Goal: Use online tool/utility: Use online tool/utility

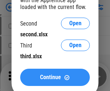
click at [55, 77] on span "Continue" at bounding box center [50, 77] width 21 height 6
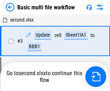
scroll to position [159, 0]
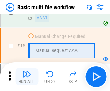
click at [27, 77] on img "button" at bounding box center [26, 74] width 9 height 9
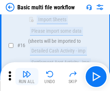
click at [27, 77] on img "button" at bounding box center [26, 74] width 9 height 9
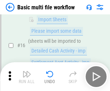
scroll to position [478, 0]
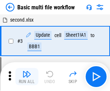
click at [27, 77] on img "button" at bounding box center [26, 74] width 9 height 9
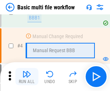
click at [27, 77] on img "button" at bounding box center [26, 74] width 9 height 9
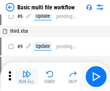
click at [27, 77] on img "button" at bounding box center [26, 74] width 9 height 9
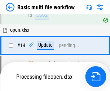
scroll to position [376, 0]
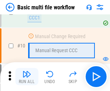
click at [27, 77] on img "button" at bounding box center [26, 74] width 9 height 9
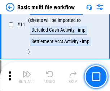
click at [27, 77] on img "button" at bounding box center [26, 74] width 9 height 9
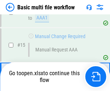
scroll to position [427, 0]
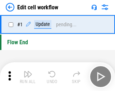
click at [27, 77] on img "button" at bounding box center [28, 74] width 9 height 9
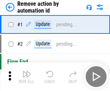
click at [27, 77] on img "button" at bounding box center [26, 74] width 9 height 9
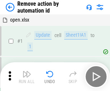
scroll to position [27, 0]
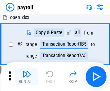
click at [27, 77] on img "button" at bounding box center [26, 74] width 9 height 9
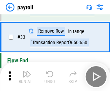
scroll to position [89, 0]
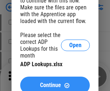
click at [55, 82] on span "Continue" at bounding box center [50, 85] width 21 height 6
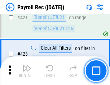
scroll to position [3407, 0]
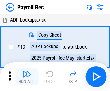
click at [27, 77] on img "button" at bounding box center [26, 74] width 9 height 9
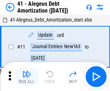
click at [27, 77] on img "button" at bounding box center [26, 74] width 9 height 9
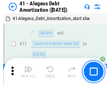
scroll to position [89, 0]
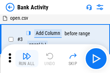
click at [27, 59] on img "button" at bounding box center [26, 56] width 9 height 9
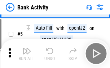
scroll to position [38, 0]
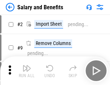
click at [27, 71] on img "button" at bounding box center [26, 68] width 9 height 9
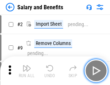
scroll to position [10, 0]
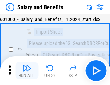
click at [27, 71] on img "button" at bounding box center [26, 68] width 9 height 9
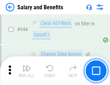
scroll to position [3364, 0]
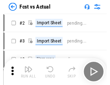
scroll to position [9, 0]
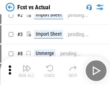
click at [27, 71] on img "button" at bounding box center [26, 68] width 9 height 9
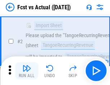
click at [27, 71] on img "button" at bounding box center [26, 68] width 9 height 9
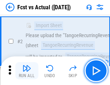
scroll to position [67, 0]
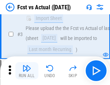
click at [27, 71] on img "button" at bounding box center [26, 68] width 9 height 9
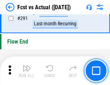
scroll to position [3400, 0]
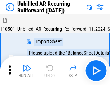
scroll to position [15, 0]
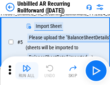
click at [27, 71] on img "button" at bounding box center [26, 68] width 9 height 9
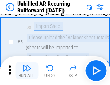
click at [27, 71] on img "button" at bounding box center [26, 68] width 9 height 9
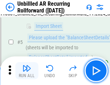
scroll to position [68, 0]
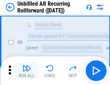
click at [27, 71] on img "button" at bounding box center [26, 68] width 9 height 9
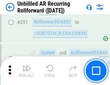
scroll to position [2440, 0]
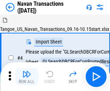
click at [27, 71] on img "button" at bounding box center [26, 74] width 9 height 9
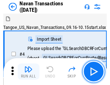
scroll to position [11, 0]
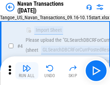
click at [27, 71] on img "button" at bounding box center [26, 68] width 9 height 9
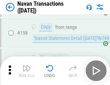
scroll to position [2329, 0]
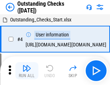
click at [27, 71] on img "button" at bounding box center [26, 68] width 9 height 9
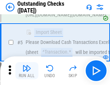
click at [27, 71] on img "button" at bounding box center [26, 68] width 9 height 9
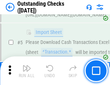
scroll to position [75, 0]
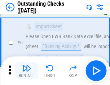
click at [27, 71] on img "button" at bounding box center [26, 68] width 9 height 9
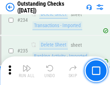
scroll to position [2181, 0]
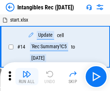
click at [27, 77] on img "button" at bounding box center [26, 74] width 9 height 9
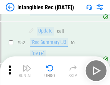
scroll to position [280, 0]
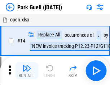
click at [27, 71] on img "button" at bounding box center [26, 68] width 9 height 9
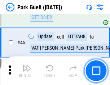
scroll to position [898, 0]
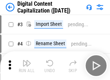
click at [27, 60] on img "button" at bounding box center [26, 63] width 9 height 9
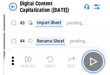
scroll to position [21, 0]
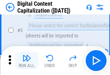
click at [27, 60] on img "button" at bounding box center [26, 58] width 9 height 9
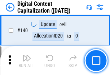
scroll to position [762, 0]
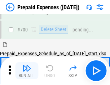
click at [27, 71] on img "button" at bounding box center [26, 68] width 9 height 9
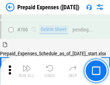
scroll to position [1933, 0]
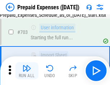
click at [27, 71] on img "button" at bounding box center [26, 68] width 9 height 9
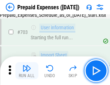
scroll to position [1975, 0]
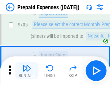
click at [27, 71] on img "button" at bounding box center [26, 68] width 9 height 9
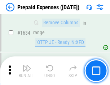
scroll to position [6994, 0]
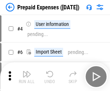
click at [27, 77] on img "button" at bounding box center [26, 74] width 9 height 9
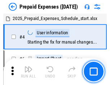
scroll to position [32, 0]
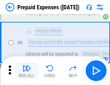
click at [27, 71] on img "button" at bounding box center [26, 68] width 9 height 9
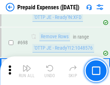
scroll to position [2501, 0]
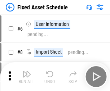
click at [27, 77] on img "button" at bounding box center [26, 74] width 9 height 9
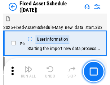
scroll to position [39, 0]
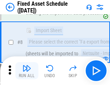
click at [27, 71] on img "button" at bounding box center [26, 68] width 9 height 9
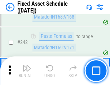
scroll to position [2225, 0]
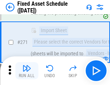
click at [27, 71] on img "button" at bounding box center [26, 68] width 9 height 9
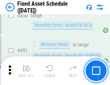
scroll to position [3211, 0]
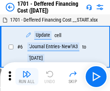
click at [27, 77] on img "button" at bounding box center [26, 74] width 9 height 9
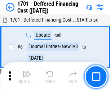
scroll to position [86, 0]
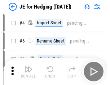
scroll to position [1, 0]
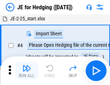
click at [27, 71] on img "button" at bounding box center [26, 68] width 9 height 9
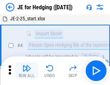
click at [27, 71] on img "button" at bounding box center [26, 68] width 9 height 9
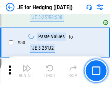
scroll to position [465, 0]
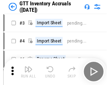
scroll to position [1, 0]
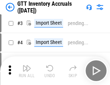
click at [27, 71] on img "button" at bounding box center [26, 68] width 9 height 9
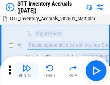
click at [27, 71] on img "button" at bounding box center [26, 68] width 9 height 9
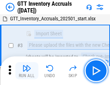
scroll to position [46, 0]
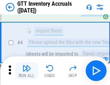
click at [27, 71] on img "button" at bounding box center [26, 68] width 9 height 9
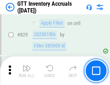
scroll to position [5453, 0]
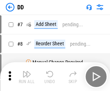
click at [27, 77] on img "button" at bounding box center [26, 74] width 9 height 9
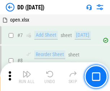
scroll to position [69, 0]
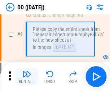
click at [27, 77] on img "button" at bounding box center [26, 74] width 9 height 9
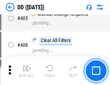
scroll to position [3214, 0]
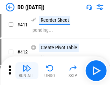
click at [27, 71] on img "button" at bounding box center [26, 68] width 9 height 9
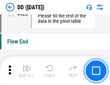
scroll to position [3438, 0]
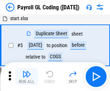
click at [27, 77] on img "button" at bounding box center [26, 74] width 9 height 9
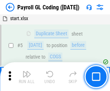
scroll to position [86, 0]
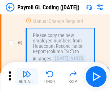
click at [27, 77] on img "button" at bounding box center [26, 74] width 9 height 9
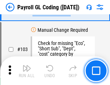
scroll to position [1685, 0]
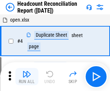
click at [27, 77] on img "button" at bounding box center [26, 74] width 9 height 9
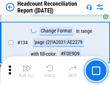
scroll to position [864, 0]
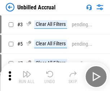
click at [27, 77] on img "button" at bounding box center [26, 74] width 9 height 9
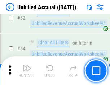
scroll to position [750, 0]
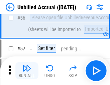
click at [27, 71] on img "button" at bounding box center [26, 68] width 9 height 9
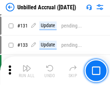
scroll to position [2140, 0]
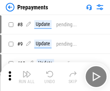
click at [27, 77] on img "button" at bounding box center [26, 74] width 9 height 9
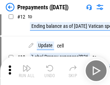
scroll to position [45, 0]
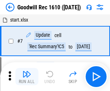
click at [27, 77] on img "button" at bounding box center [26, 74] width 9 height 9
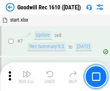
scroll to position [123, 0]
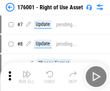
click at [27, 77] on img "button" at bounding box center [26, 74] width 9 height 9
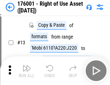
scroll to position [46, 0]
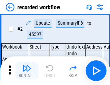
click at [27, 71] on img "button" at bounding box center [26, 68] width 9 height 9
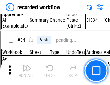
scroll to position [2245, 0]
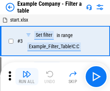
click at [27, 77] on img "button" at bounding box center [26, 74] width 9 height 9
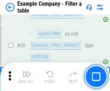
scroll to position [657, 0]
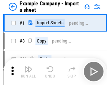
scroll to position [11, 0]
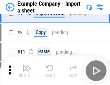
click at [27, 71] on img "button" at bounding box center [26, 68] width 9 height 9
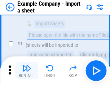
click at [27, 71] on img "button" at bounding box center [26, 68] width 9 height 9
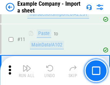
scroll to position [159, 0]
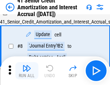
click at [27, 71] on img "button" at bounding box center [26, 68] width 9 height 9
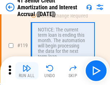
click at [27, 71] on img "button" at bounding box center [26, 68] width 9 height 9
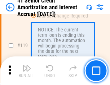
scroll to position [678, 0]
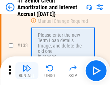
click at [27, 71] on img "button" at bounding box center [26, 68] width 9 height 9
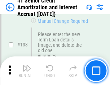
scroll to position [751, 0]
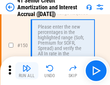
click at [27, 71] on img "button" at bounding box center [26, 68] width 9 height 9
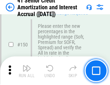
scroll to position [826, 0]
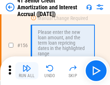
click at [27, 71] on img "button" at bounding box center [26, 68] width 9 height 9
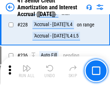
scroll to position [1609, 0]
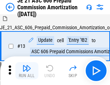
click at [27, 71] on img "button" at bounding box center [26, 68] width 9 height 9
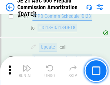
scroll to position [1322, 0]
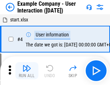
click at [27, 71] on img "button" at bounding box center [26, 68] width 9 height 9
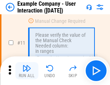
click at [27, 71] on img "button" at bounding box center [26, 68] width 9 height 9
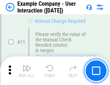
scroll to position [156, 0]
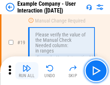
click at [27, 71] on img "button" at bounding box center [26, 68] width 9 height 9
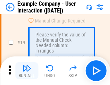
click at [27, 71] on img "button" at bounding box center [26, 68] width 9 height 9
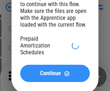
click at [55, 76] on span "Continue" at bounding box center [50, 73] width 21 height 6
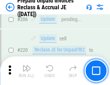
scroll to position [931, 0]
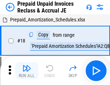
click at [27, 71] on img "button" at bounding box center [26, 68] width 9 height 9
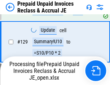
scroll to position [894, 0]
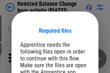
scroll to position [63, 0]
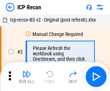
scroll to position [3, 0]
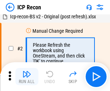
click at [27, 77] on img "button" at bounding box center [26, 74] width 9 height 9
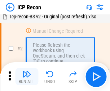
click at [27, 77] on img "button" at bounding box center [26, 74] width 9 height 9
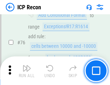
scroll to position [645, 0]
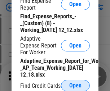
click at [75, 85] on span "Open" at bounding box center [75, 86] width 12 height 6
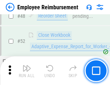
scroll to position [534, 0]
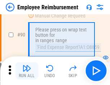
click at [27, 71] on img "button" at bounding box center [26, 68] width 9 height 9
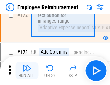
click at [27, 71] on img "button" at bounding box center [26, 68] width 9 height 9
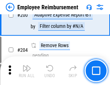
scroll to position [1818, 0]
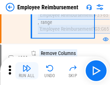
click at [27, 71] on img "button" at bounding box center [26, 68] width 9 height 9
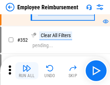
click at [27, 71] on img "button" at bounding box center [26, 68] width 9 height 9
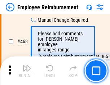
scroll to position [4392, 0]
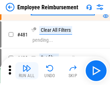
click at [27, 71] on img "button" at bounding box center [26, 68] width 9 height 9
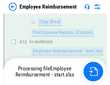
scroll to position [146, 0]
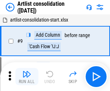
click at [27, 77] on img "button" at bounding box center [26, 74] width 9 height 9
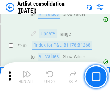
scroll to position [2971, 0]
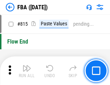
scroll to position [6431, 0]
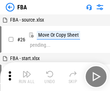
scroll to position [7, 0]
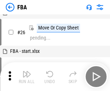
click at [27, 77] on img "button" at bounding box center [26, 74] width 9 height 9
